Goal: Transaction & Acquisition: Register for event/course

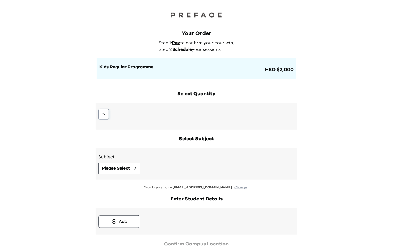
click at [100, 118] on button "12" at bounding box center [103, 114] width 11 height 11
click at [121, 169] on span "Please Select" at bounding box center [116, 168] width 28 height 7
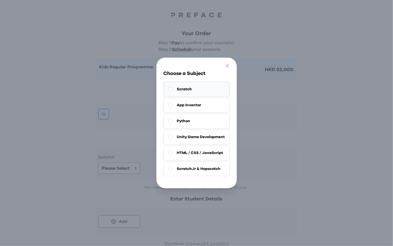
click at [193, 92] on button "Scratch" at bounding box center [197, 89] width 66 height 15
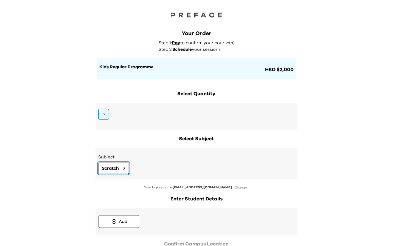
click at [110, 167] on span "Scratch" at bounding box center [110, 168] width 17 height 7
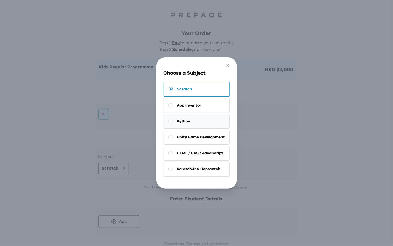
click at [202, 122] on button "Python" at bounding box center [197, 121] width 66 height 15
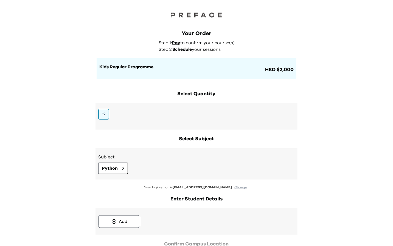
scroll to position [44, 0]
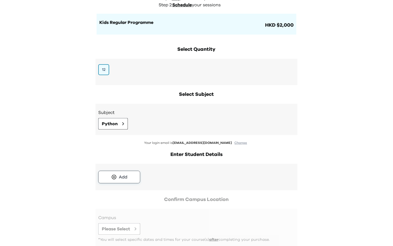
click at [122, 178] on div "Add" at bounding box center [123, 177] width 9 height 7
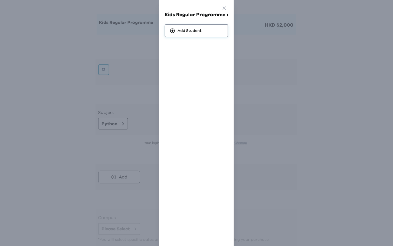
click at [204, 29] on div "Add Student" at bounding box center [197, 30] width 64 height 13
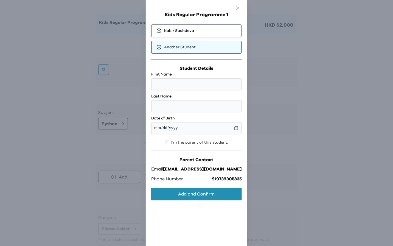
click at [206, 32] on div "Kabir Sachdeva" at bounding box center [196, 30] width 91 height 13
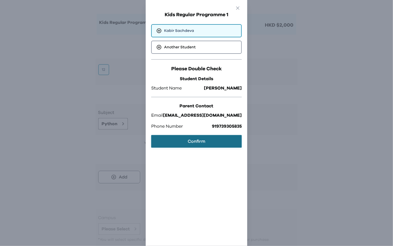
click at [214, 144] on button "Confirm" at bounding box center [196, 141] width 91 height 13
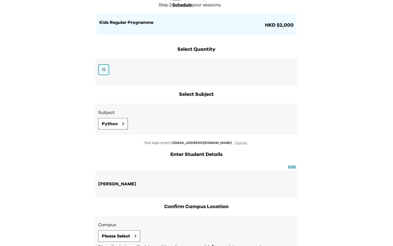
scroll to position [87, 0]
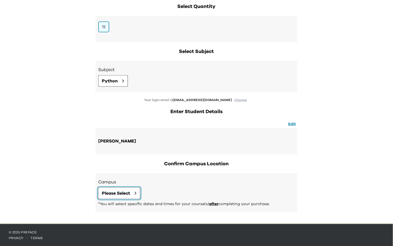
click at [122, 193] on span "Please Select" at bounding box center [116, 193] width 28 height 7
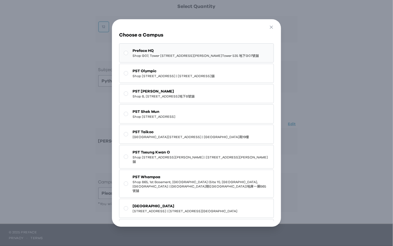
click at [181, 58] on span "Shop G07, Tower 535, 535 Jaffe Road, Causeway Bay | 銅鑼灣謝斐道535號Tower 535 地下G07號舖" at bounding box center [196, 56] width 126 height 4
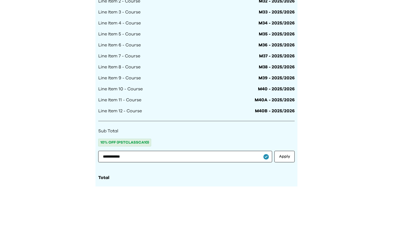
scroll to position [492, 0]
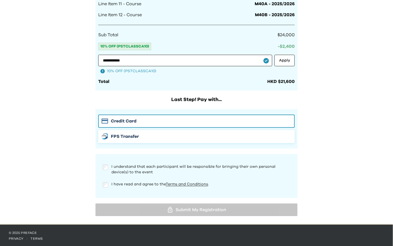
click at [105, 135] on img "button" at bounding box center [105, 136] width 7 height 6
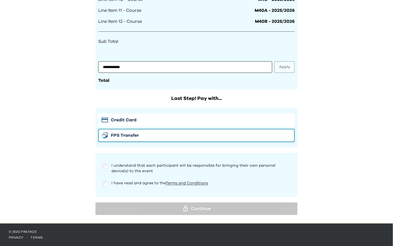
scroll to position [484, 0]
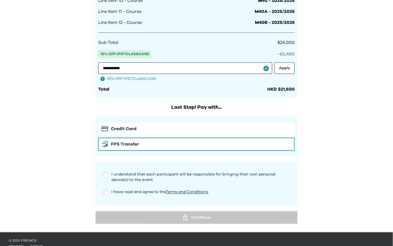
click at [106, 185] on div "I understand that each participant will be responsible for bringing their own p…" at bounding box center [196, 183] width 196 height 33
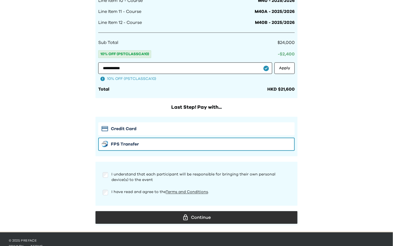
click at [161, 213] on div "Continue" at bounding box center [196, 217] width 193 height 8
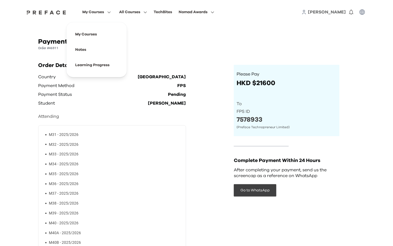
click at [98, 11] on span "My Courses" at bounding box center [93, 12] width 22 height 7
click at [339, 12] on span "Rohan" at bounding box center [327, 12] width 38 height 4
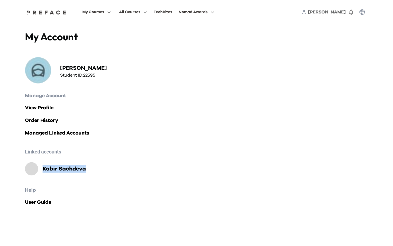
drag, startPoint x: 90, startPoint y: 170, endPoint x: 38, endPoint y: 168, distance: 52.2
click at [38, 168] on div "Kabir Sachdeva" at bounding box center [196, 168] width 343 height 13
copy div "Kabir Sachdeva"
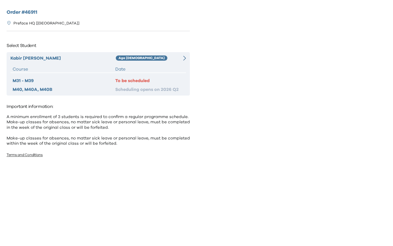
click at [167, 59] on div "Age 8-9" at bounding box center [146, 58] width 61 height 7
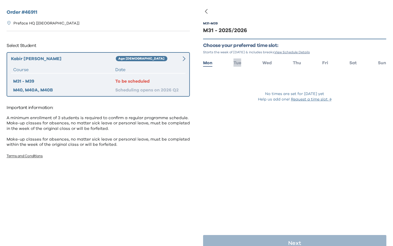
click at [240, 63] on span "Tue" at bounding box center [237, 63] width 8 height 4
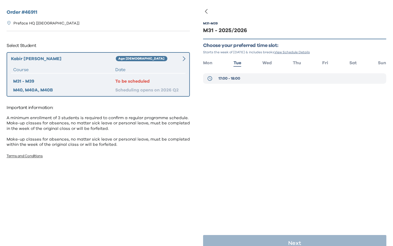
click at [242, 77] on button "17:00 - 18:00" at bounding box center [294, 78] width 183 height 10
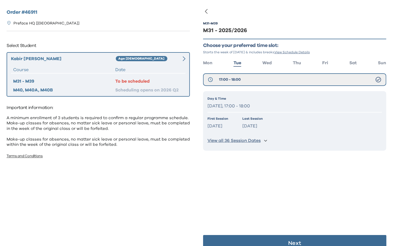
click at [262, 140] on button "View all 36 Session Dates" at bounding box center [294, 141] width 175 height 10
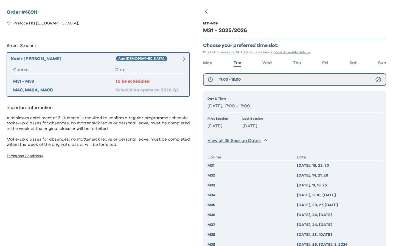
scroll to position [35, 0]
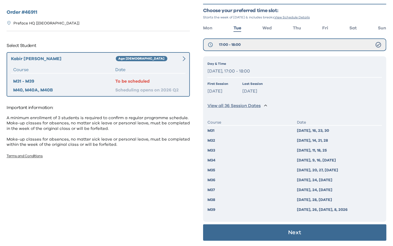
click at [333, 235] on button "Next" at bounding box center [294, 232] width 183 height 16
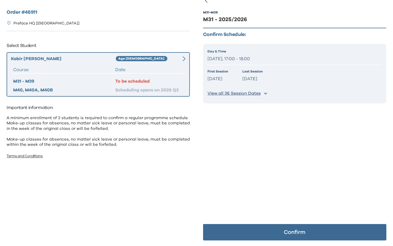
scroll to position [11, 0]
click at [333, 235] on button "Confirm" at bounding box center [294, 232] width 183 height 16
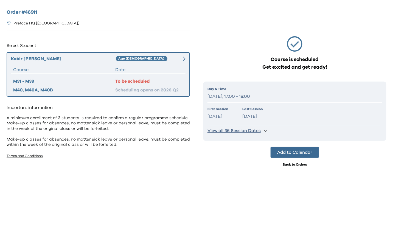
scroll to position [0, 0]
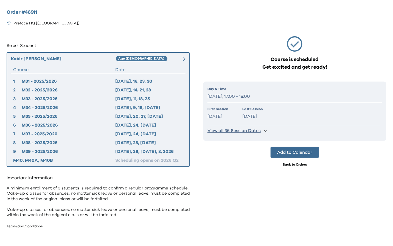
click at [225, 173] on div "Course is scheduled Get excited and get ready! Day & Time Tuesday, 17:00 - 18:0…" at bounding box center [294, 115] width 183 height 213
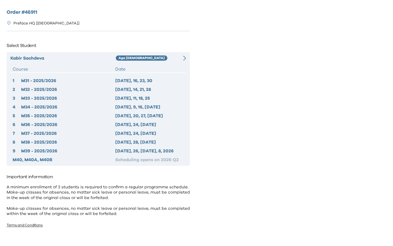
click at [184, 57] on icon at bounding box center [184, 58] width 3 height 5
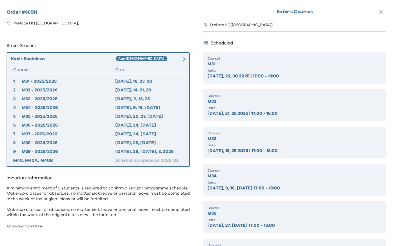
click at [379, 13] on icon "button" at bounding box center [381, 12] width 7 height 7
